Goal: Transaction & Acquisition: Purchase product/service

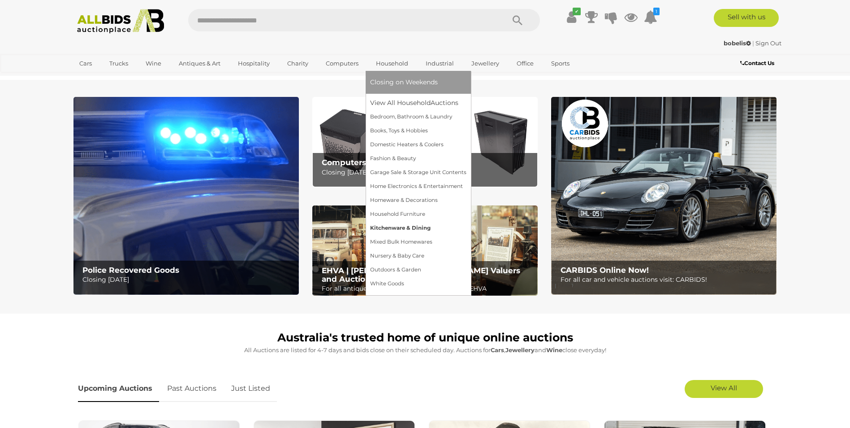
click at [401, 225] on link "Kitchenware & Dining" at bounding box center [418, 228] width 96 height 14
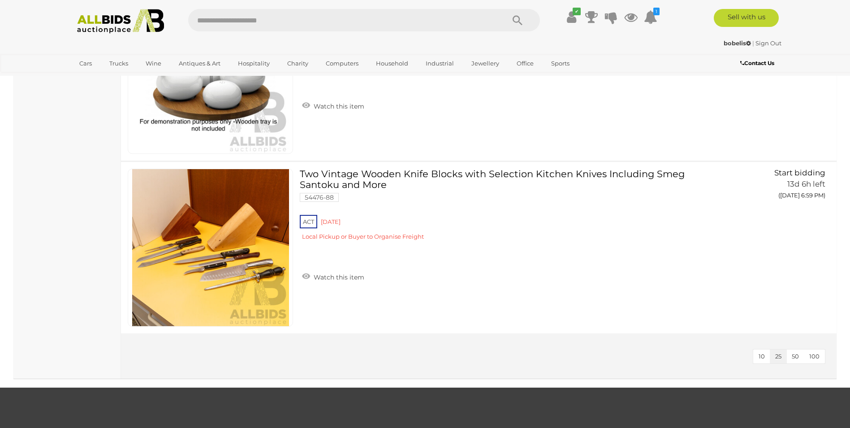
scroll to position [2196, 0]
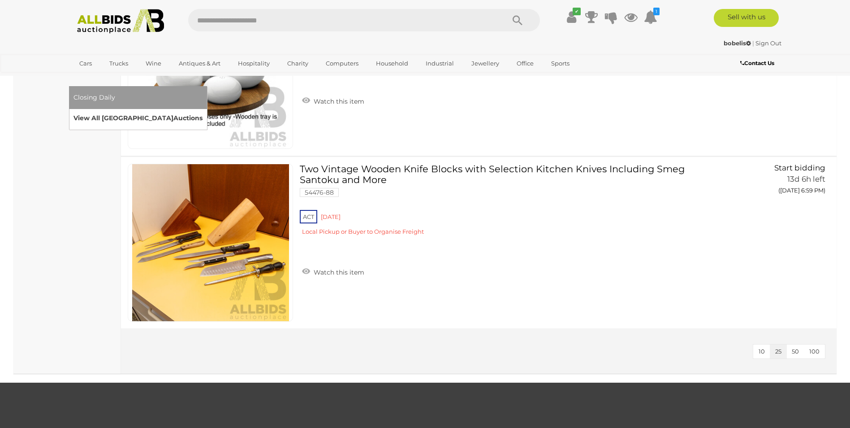
click at [203, 111] on link "View All Sydney Auctions" at bounding box center [137, 118] width 129 height 14
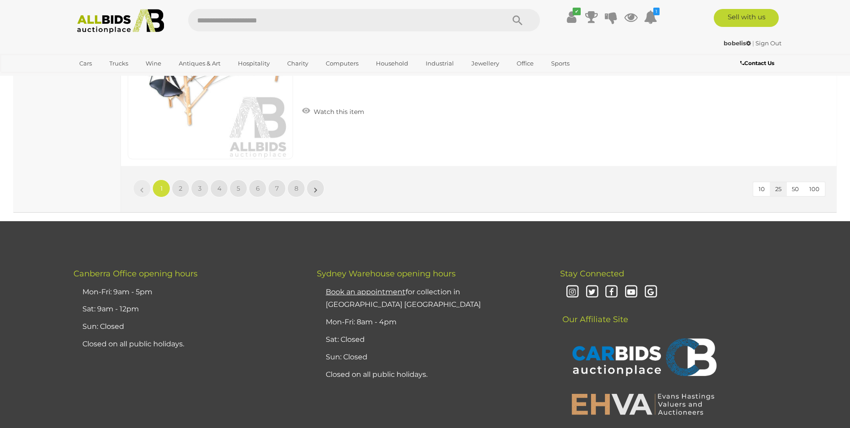
scroll to position [4261, 0]
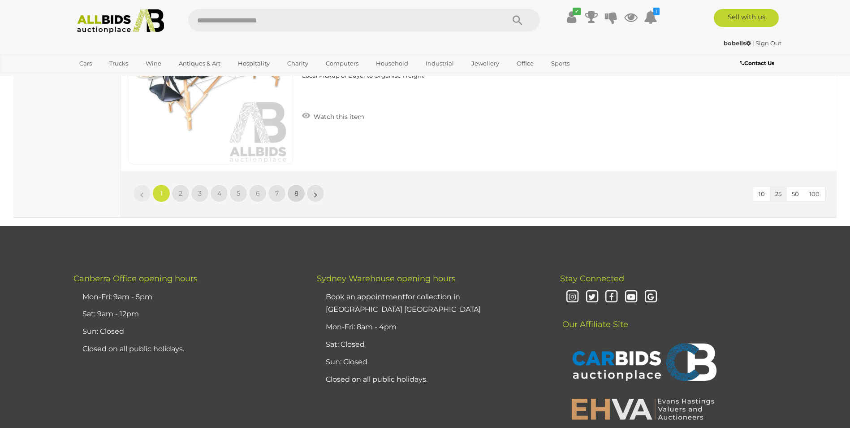
click at [294, 192] on link "8" at bounding box center [296, 193] width 18 height 18
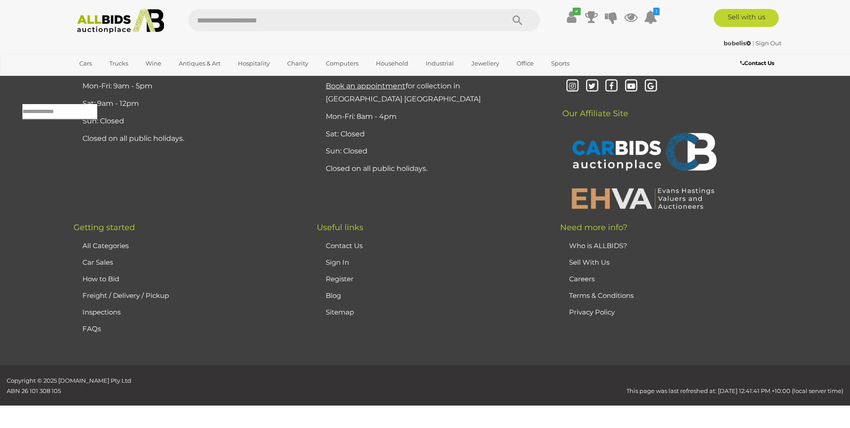
scroll to position [29, 0]
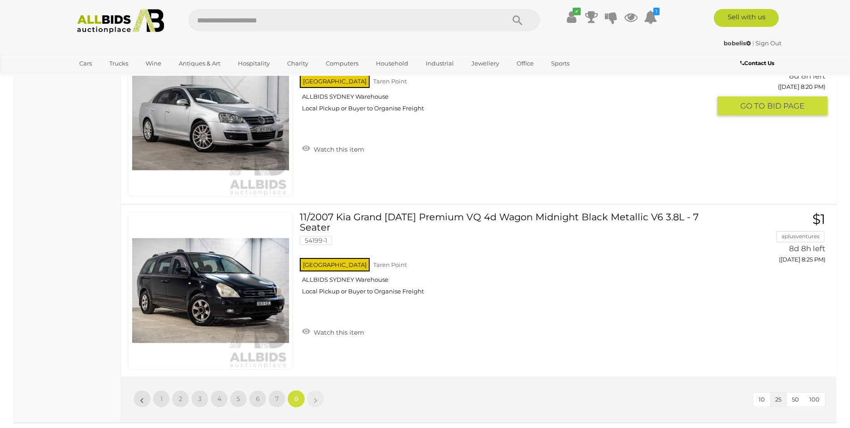
scroll to position [3793, 0]
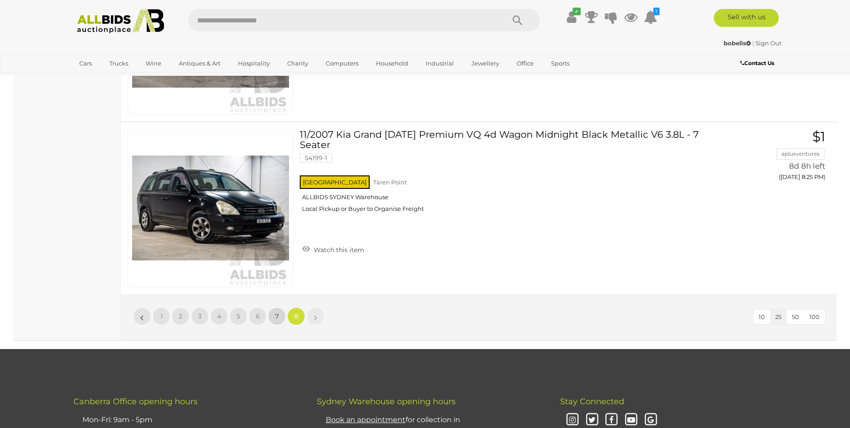
click at [277, 315] on span "7" at bounding box center [277, 316] width 4 height 8
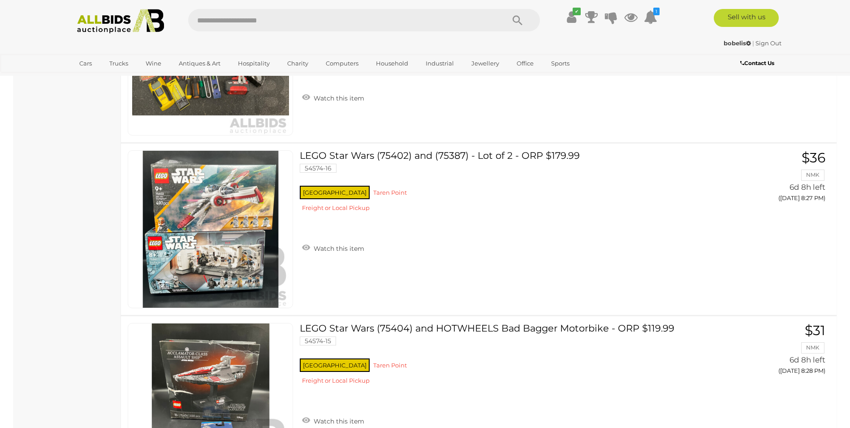
scroll to position [4318, 0]
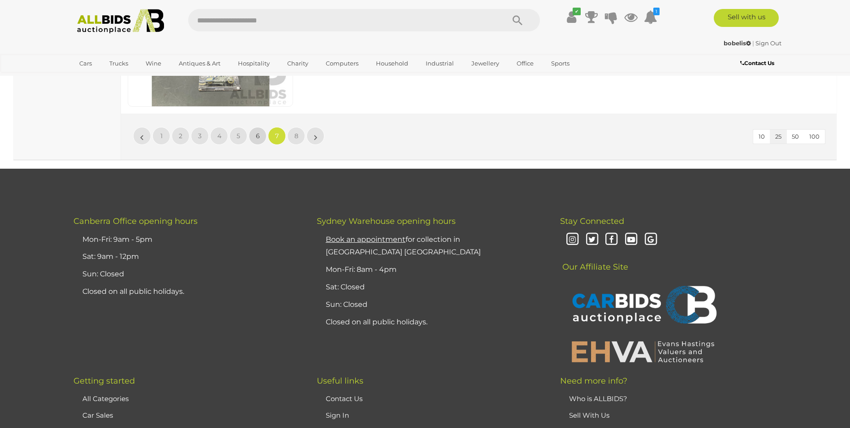
click at [256, 135] on span "6" at bounding box center [258, 136] width 4 height 8
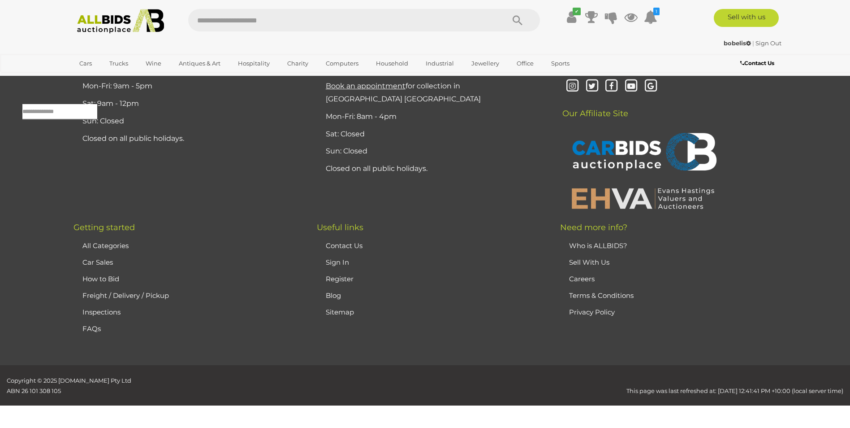
scroll to position [29, 0]
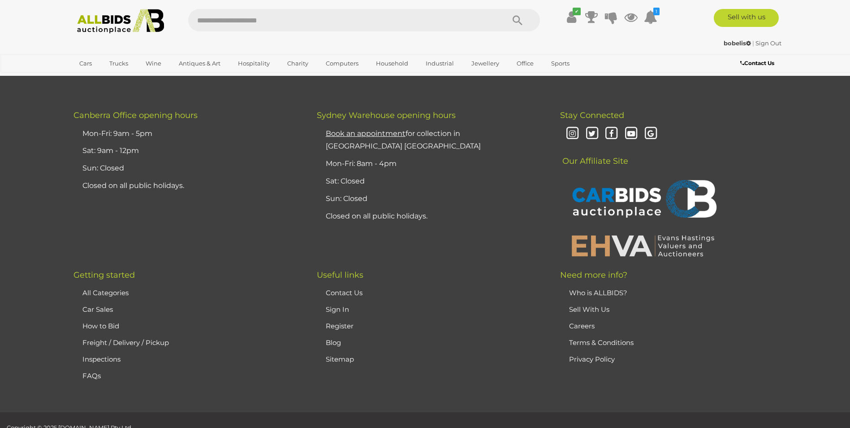
scroll to position [4200, 0]
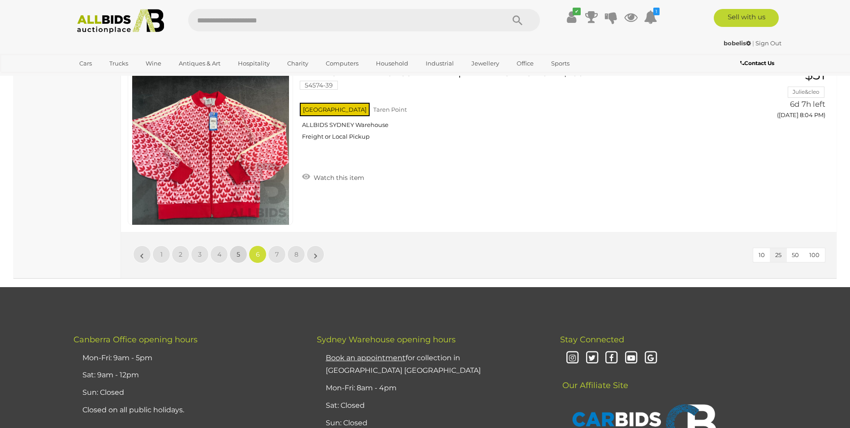
click at [237, 251] on span "5" at bounding box center [239, 254] width 4 height 8
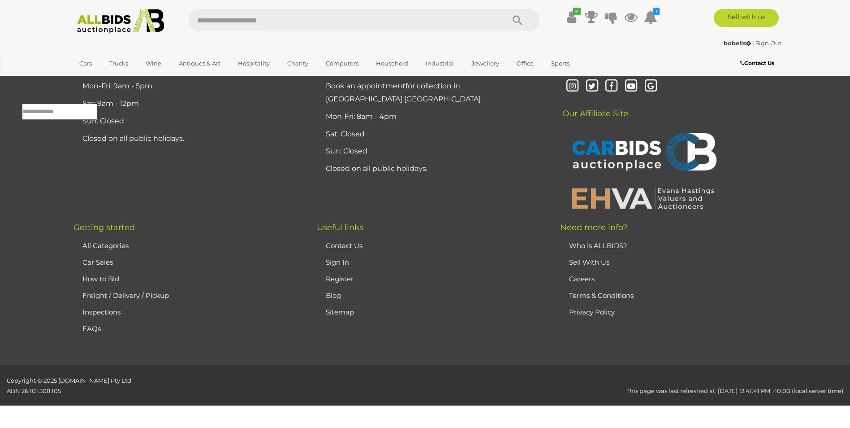
scroll to position [29, 0]
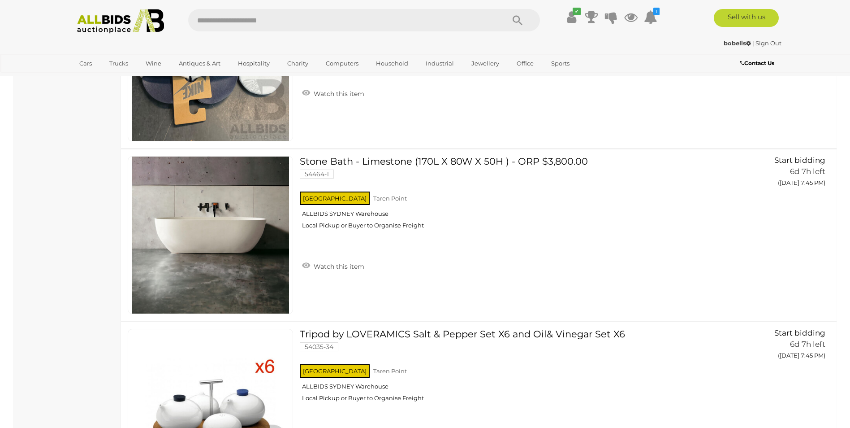
scroll to position [4140, 0]
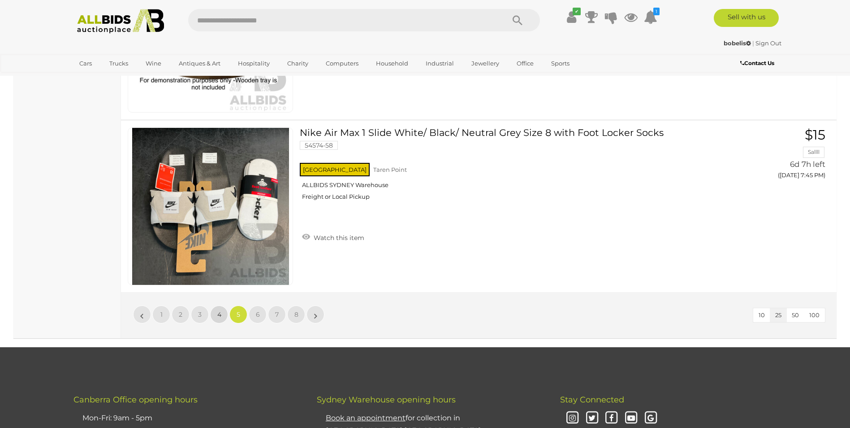
click at [221, 310] on span "4" at bounding box center [219, 314] width 4 height 8
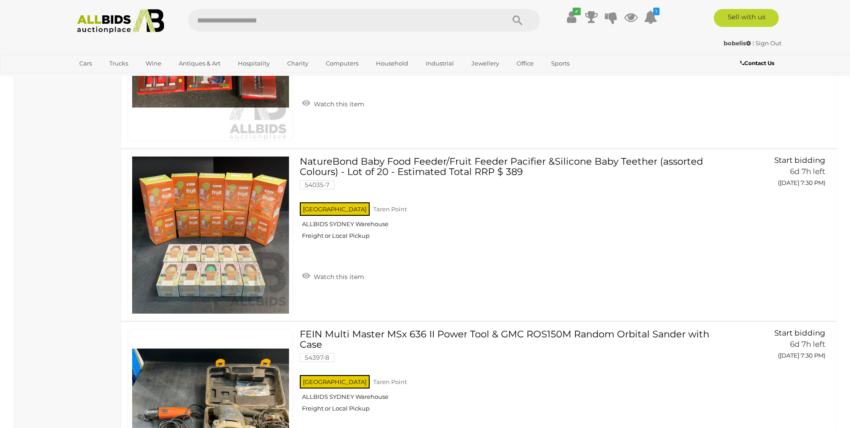
scroll to position [4140, 0]
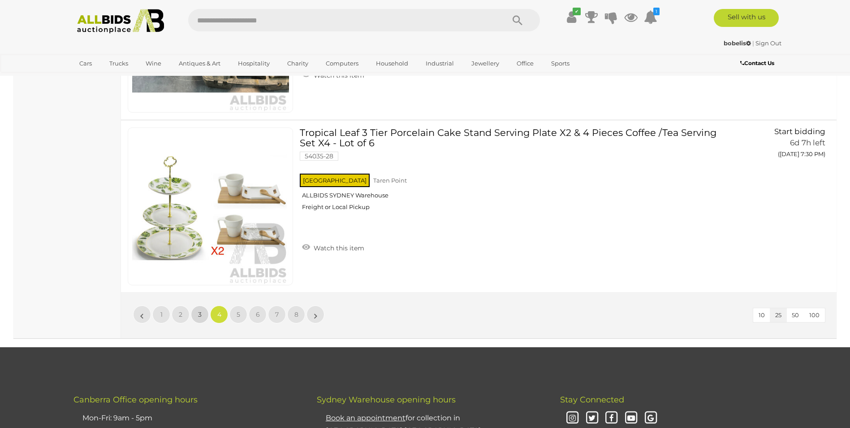
click at [195, 312] on link "3" at bounding box center [200, 314] width 18 height 18
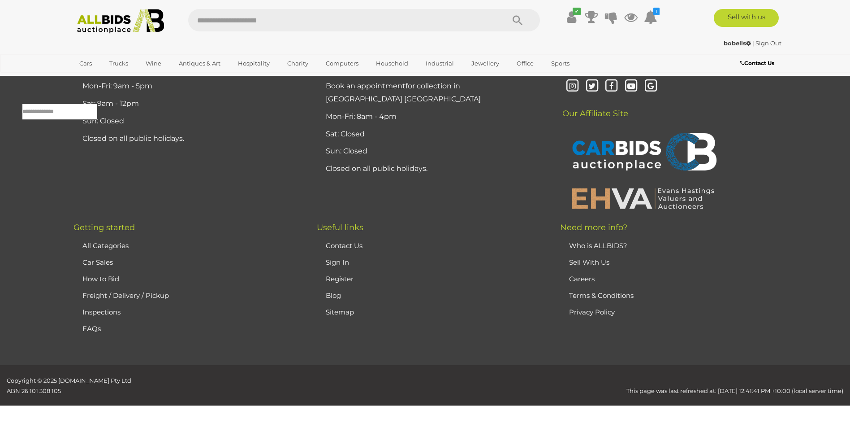
scroll to position [29, 0]
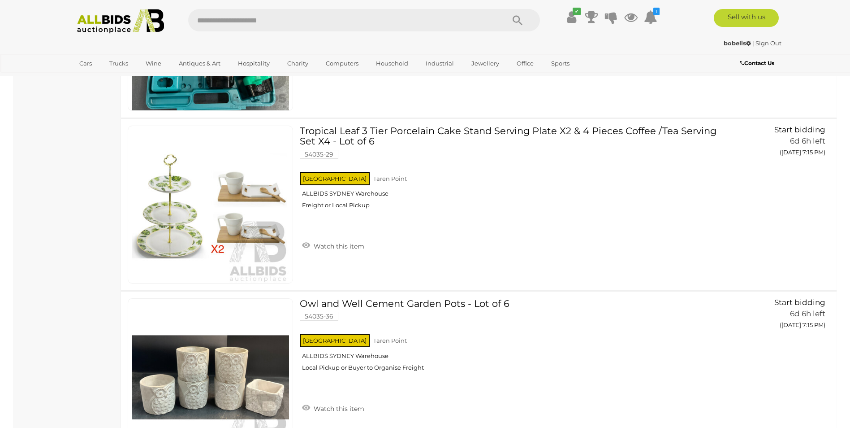
scroll to position [4170, 0]
